Goal: Find specific page/section: Find specific page/section

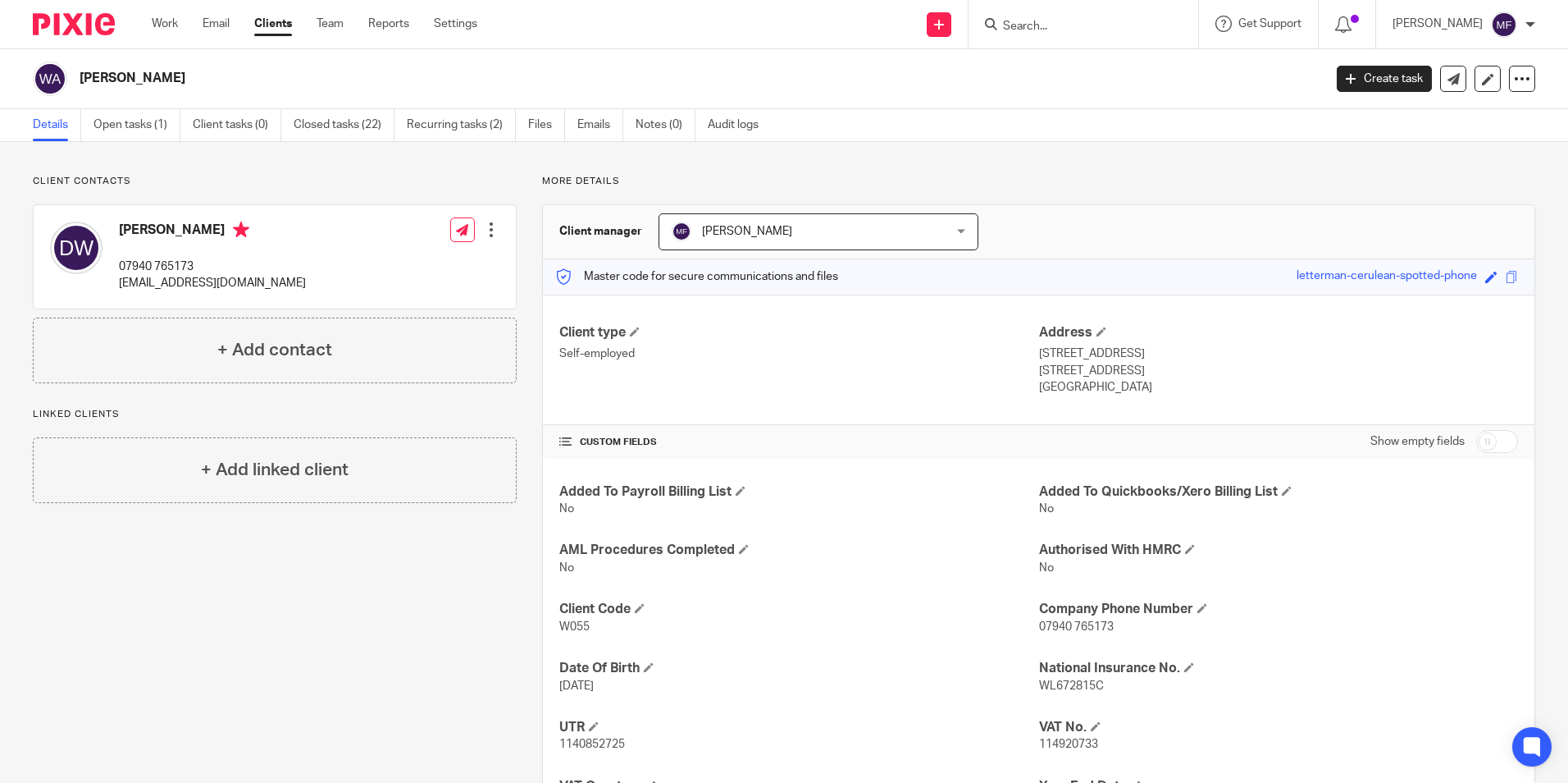
click at [1073, 23] on input "Search" at bounding box center [1075, 27] width 148 height 14
type input "banks"
click at [1089, 60] on link at bounding box center [1129, 63] width 264 height 24
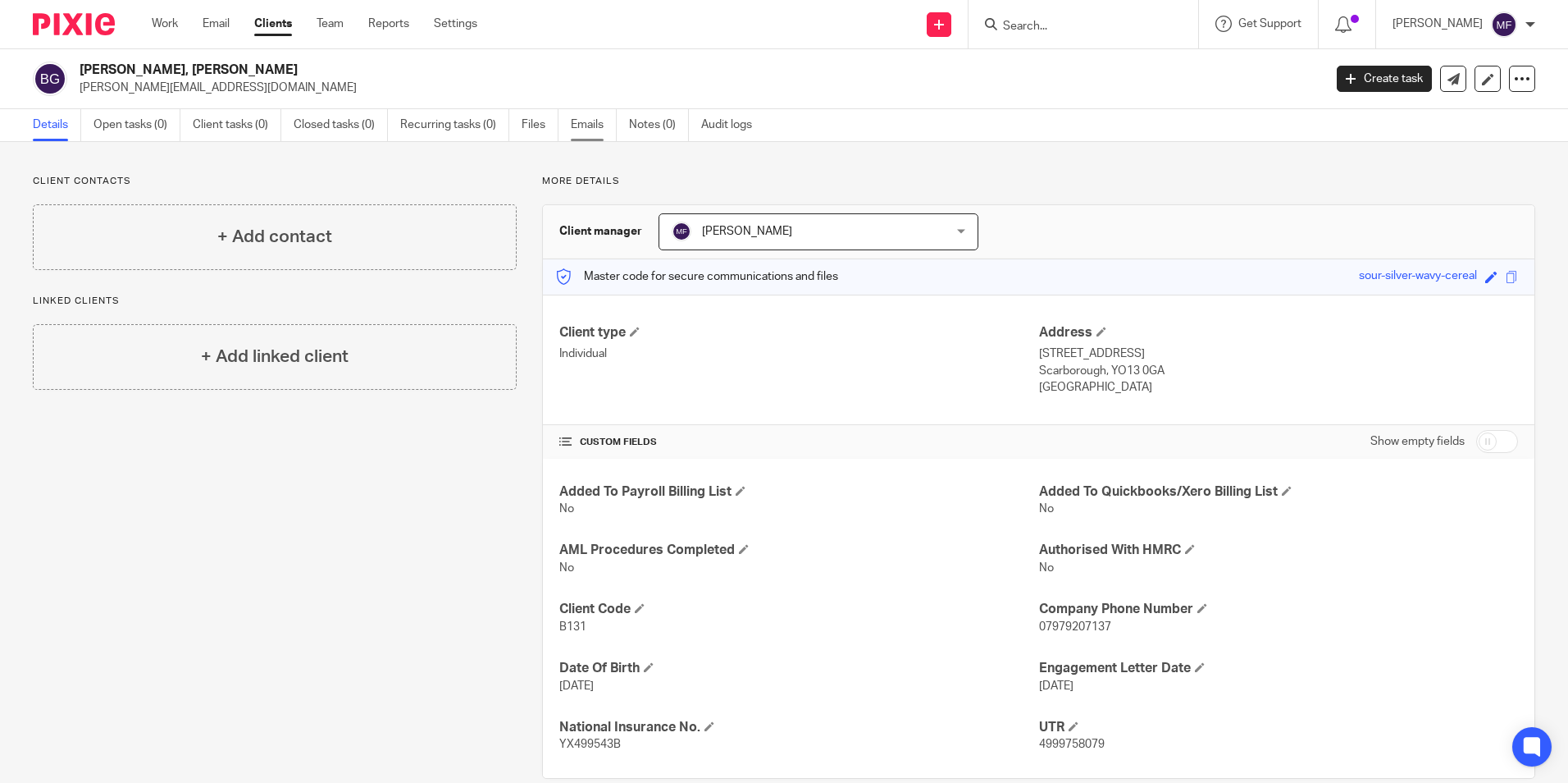
click at [602, 123] on link "Emails" at bounding box center [594, 125] width 46 height 32
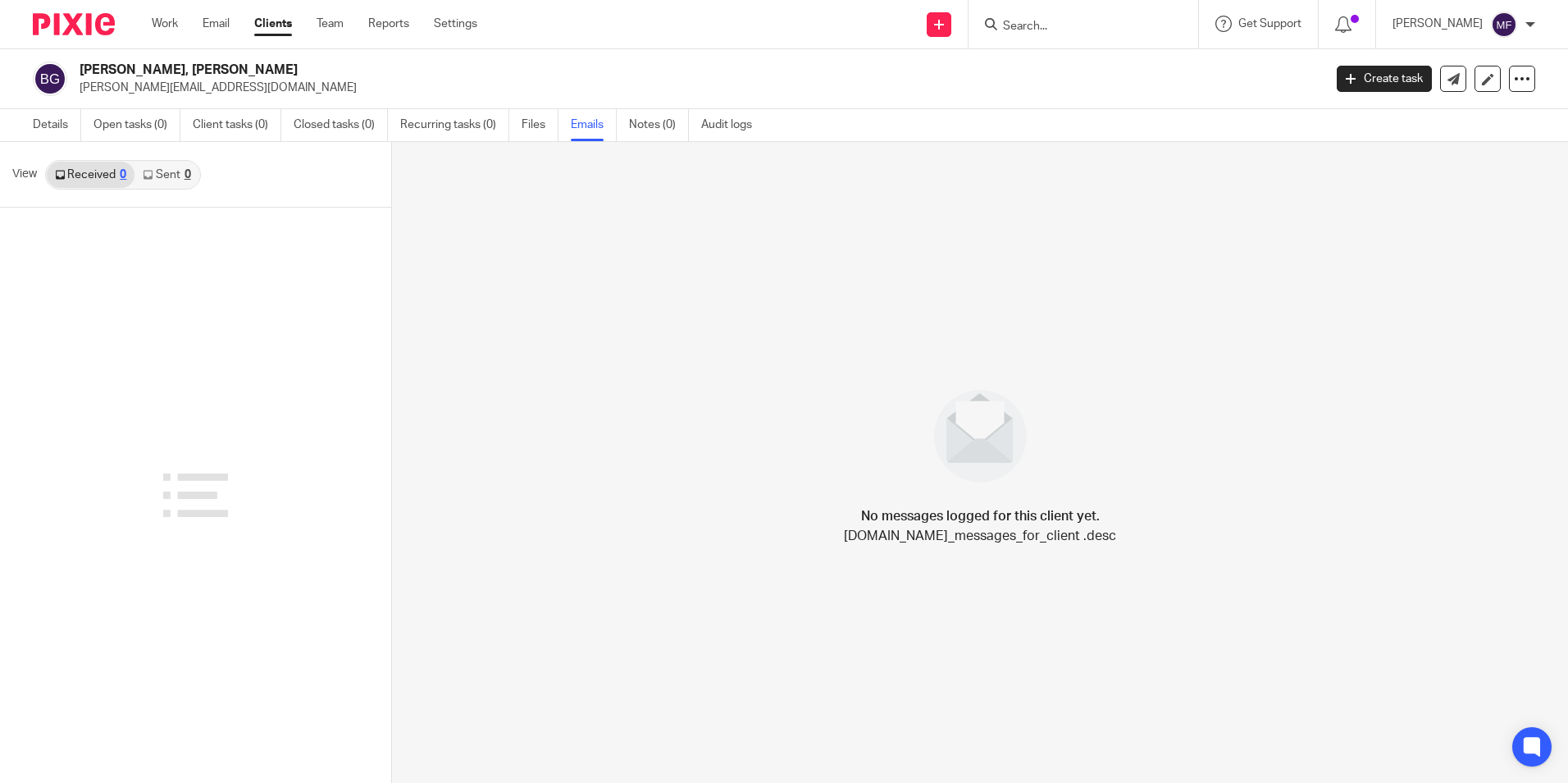
click at [1056, 27] on input "Search" at bounding box center [1075, 27] width 148 height 14
click at [1090, 27] on input "Search" at bounding box center [1075, 27] width 148 height 14
click at [48, 119] on link "Details" at bounding box center [57, 125] width 49 height 32
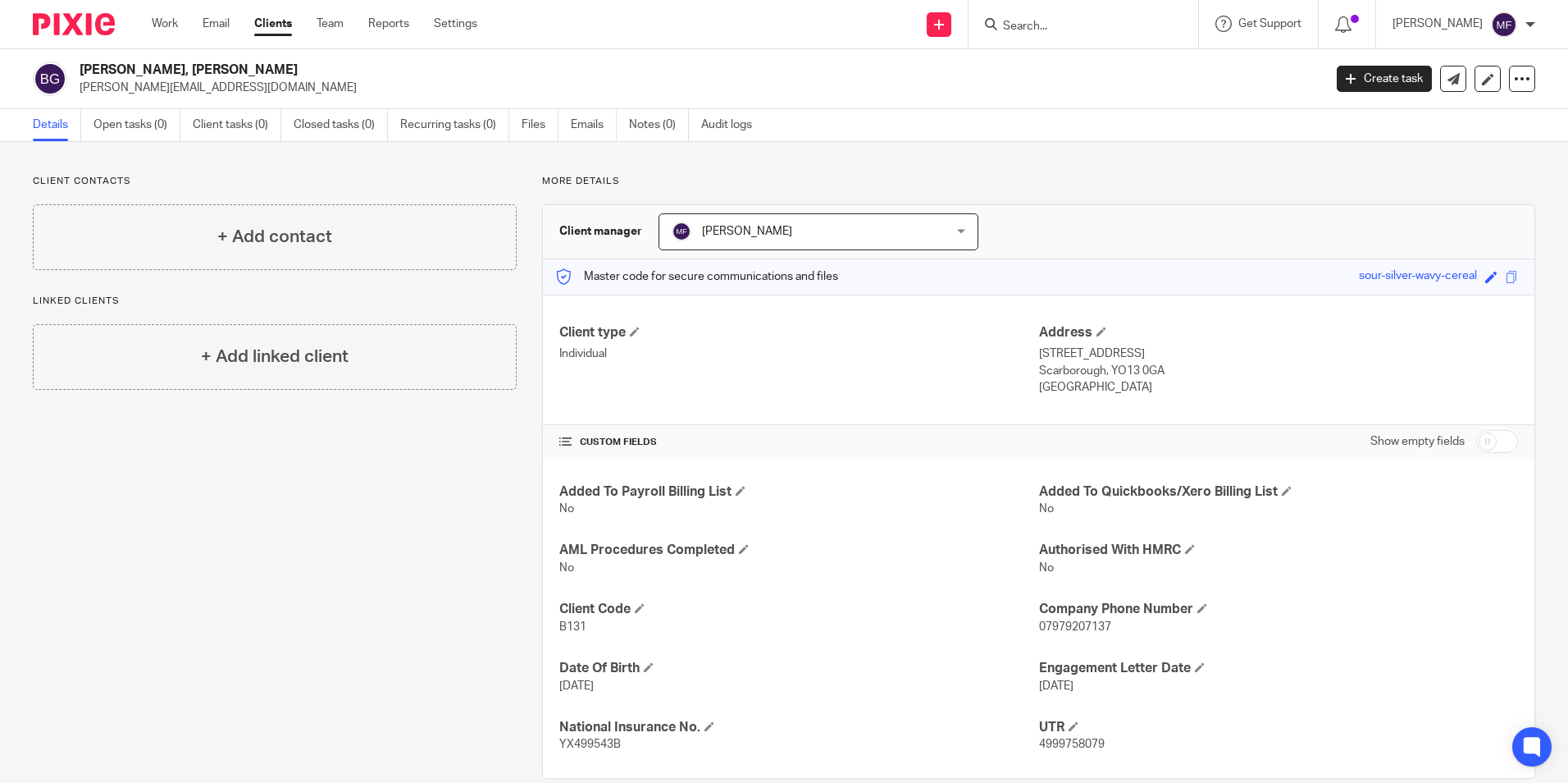
click at [1062, 23] on input "Search" at bounding box center [1075, 27] width 148 height 14
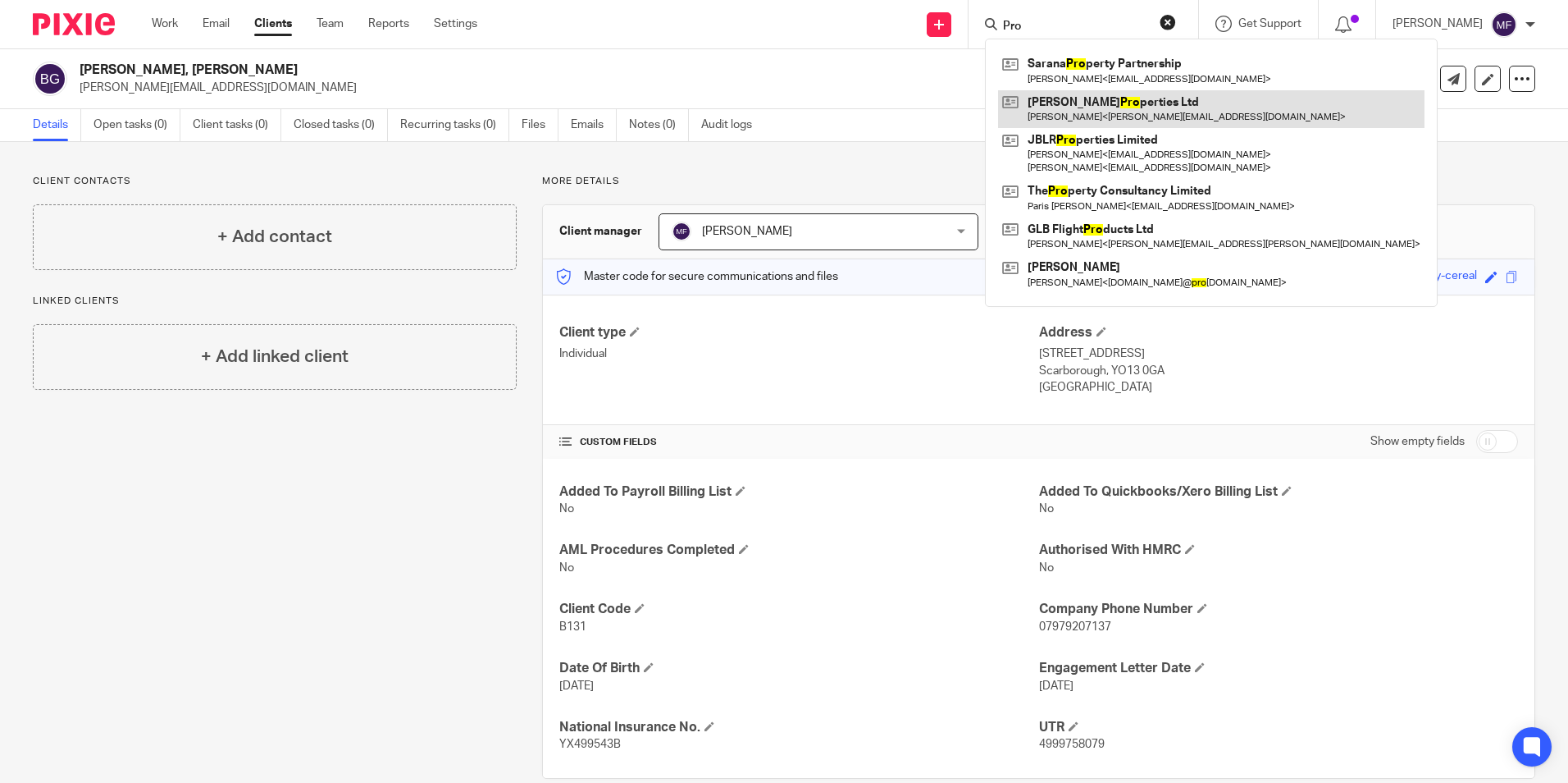
type input "Pro"
click at [1129, 99] on link at bounding box center [1211, 109] width 427 height 38
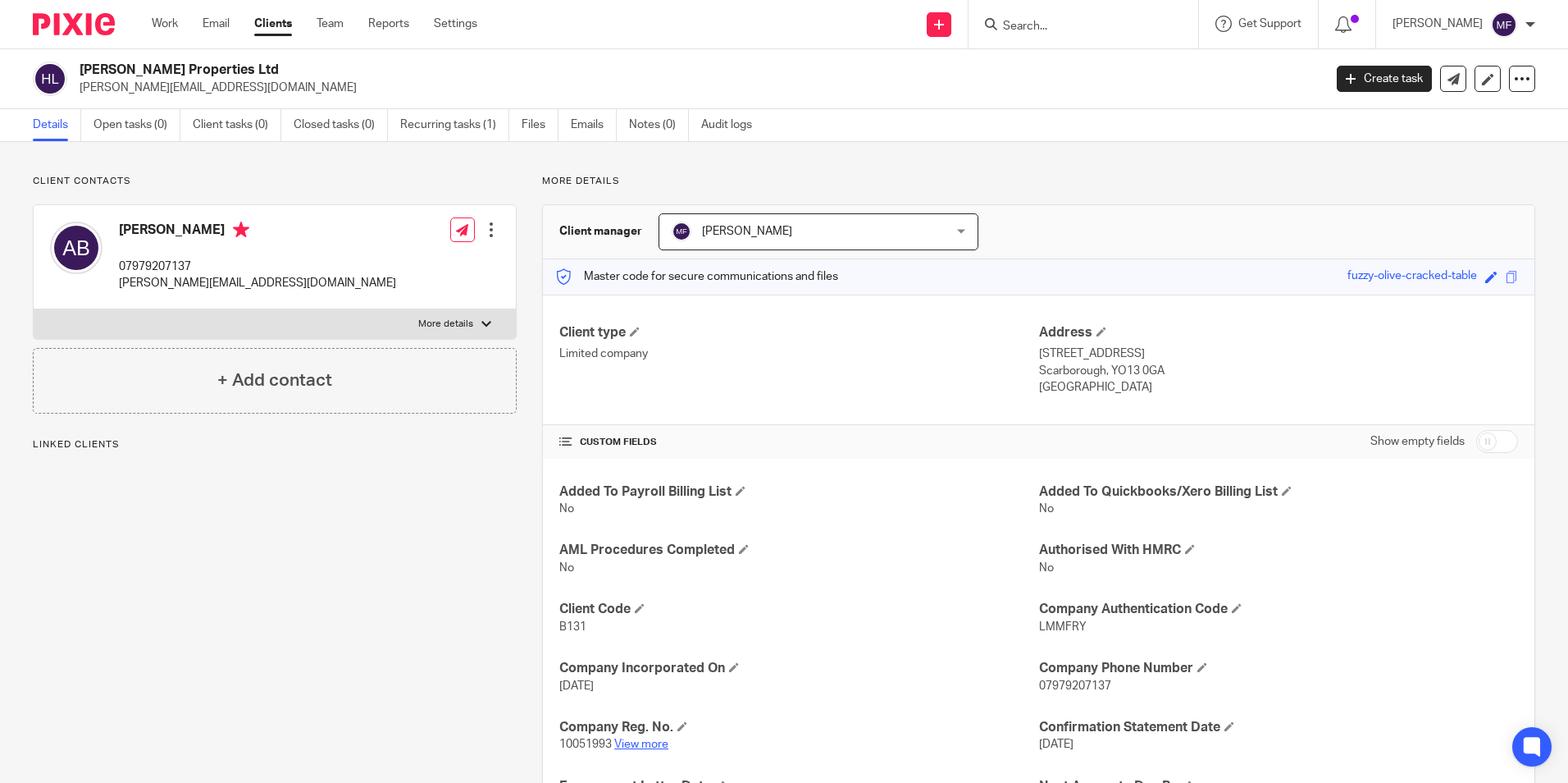
click at [642, 740] on link "View more" at bounding box center [641, 744] width 54 height 12
